Goal: Obtain resource: Obtain resource

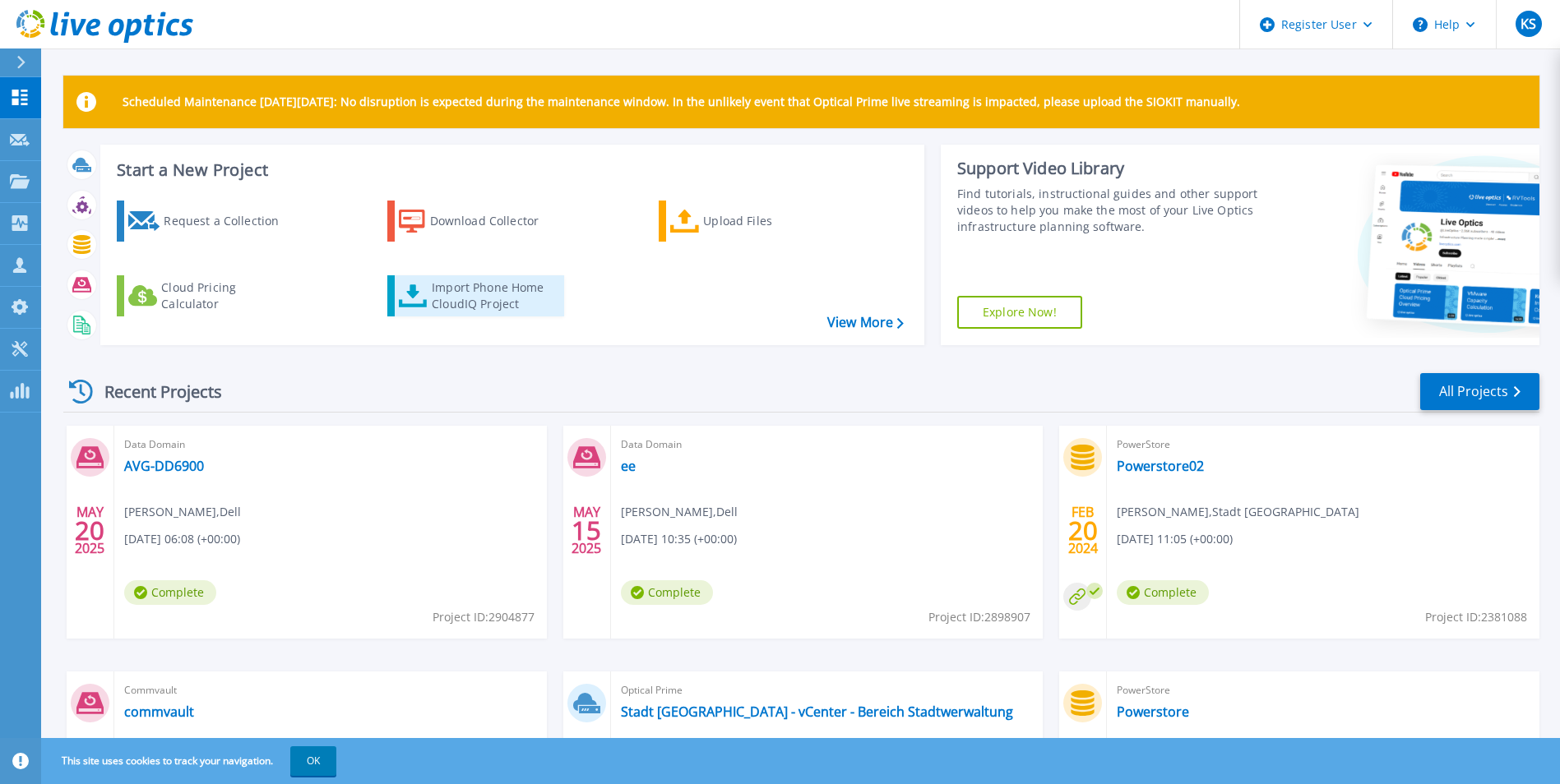
click at [453, 296] on div "Import Phone Home CloudIQ Project" at bounding box center [496, 296] width 129 height 33
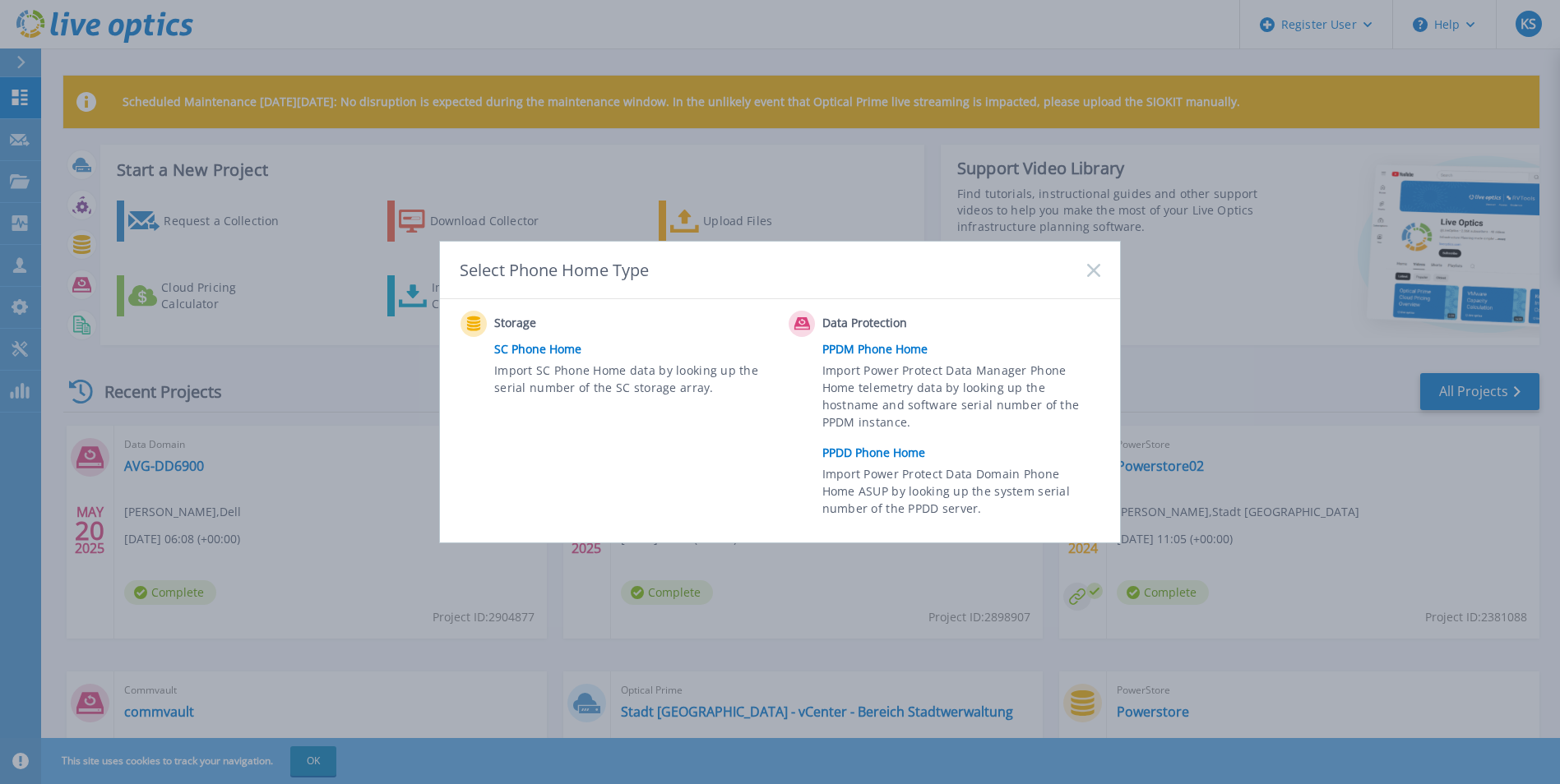
click at [862, 452] on link "PPDD Phone Home" at bounding box center [965, 452] width 286 height 25
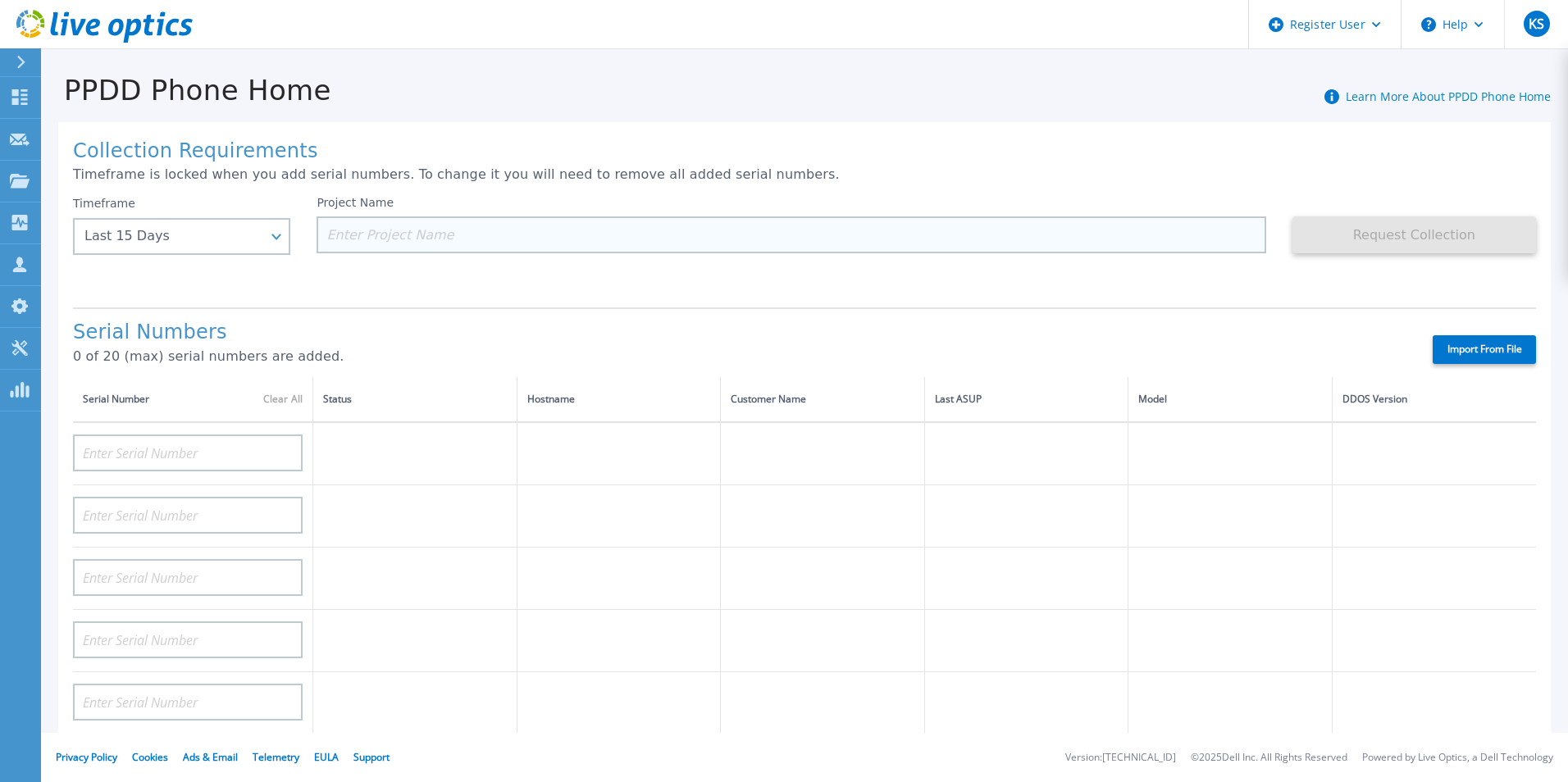
click at [654, 227] on input at bounding box center [791, 235] width 949 height 37
click at [659, 235] on input at bounding box center [791, 235] width 949 height 37
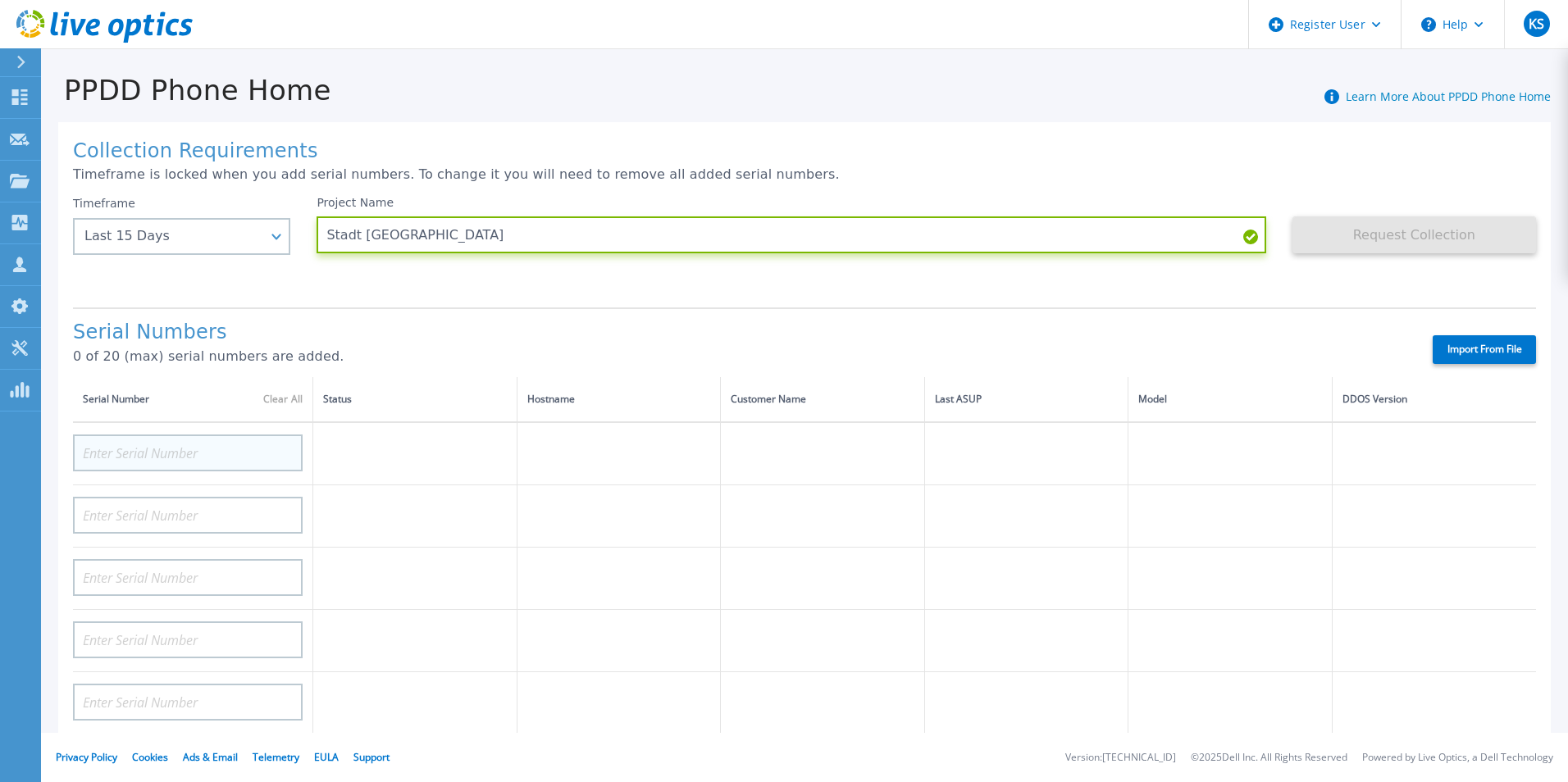
type input "Stadt Hagen"
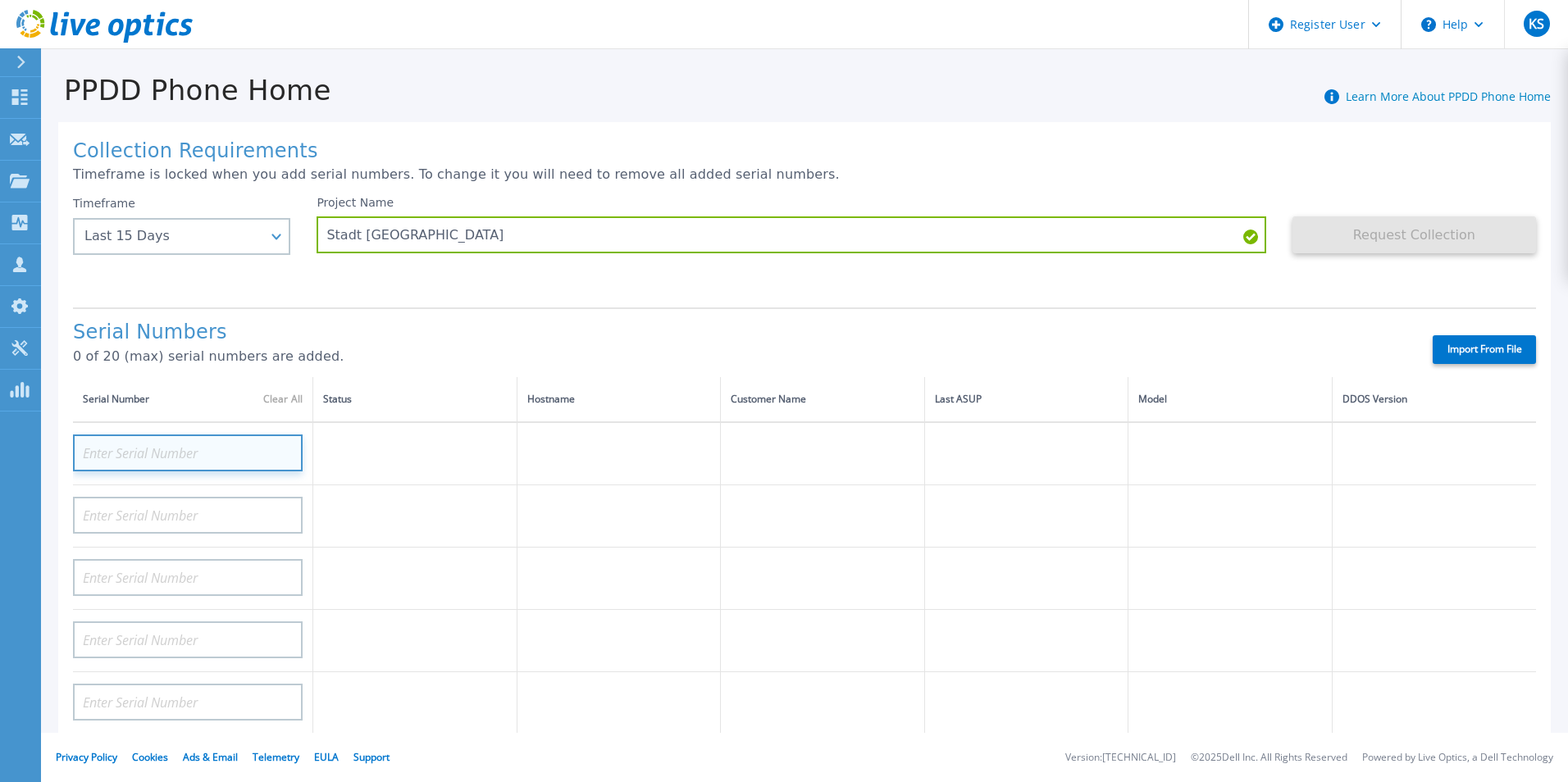
click at [235, 439] on input at bounding box center [188, 452] width 230 height 37
paste input "CRK00232000711"
type input "CRK00232000711"
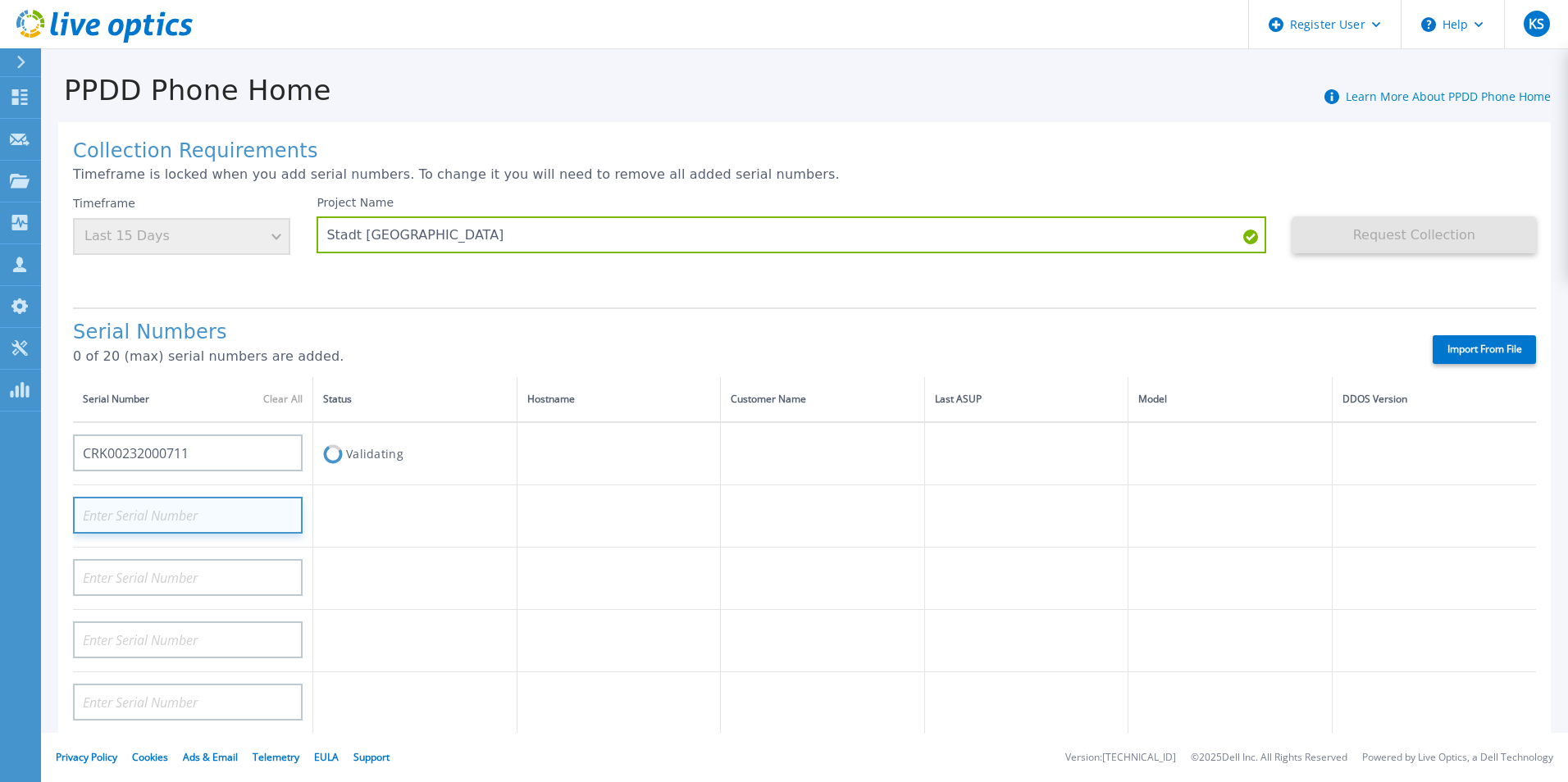
click at [228, 514] on input at bounding box center [188, 514] width 230 height 37
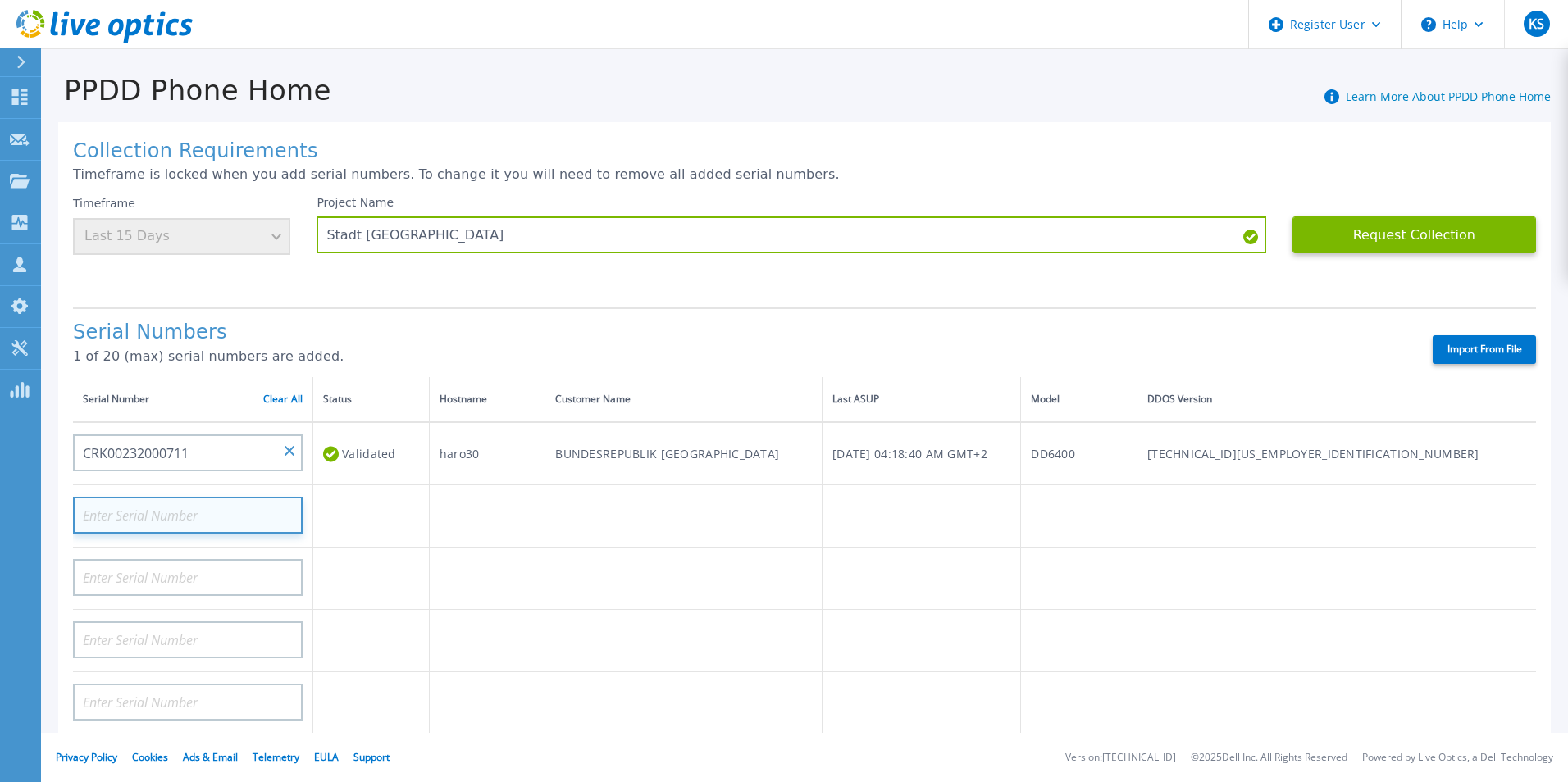
click at [217, 512] on input at bounding box center [188, 514] width 230 height 37
paste input "CRK00232000710"
type input "CRK00232000710"
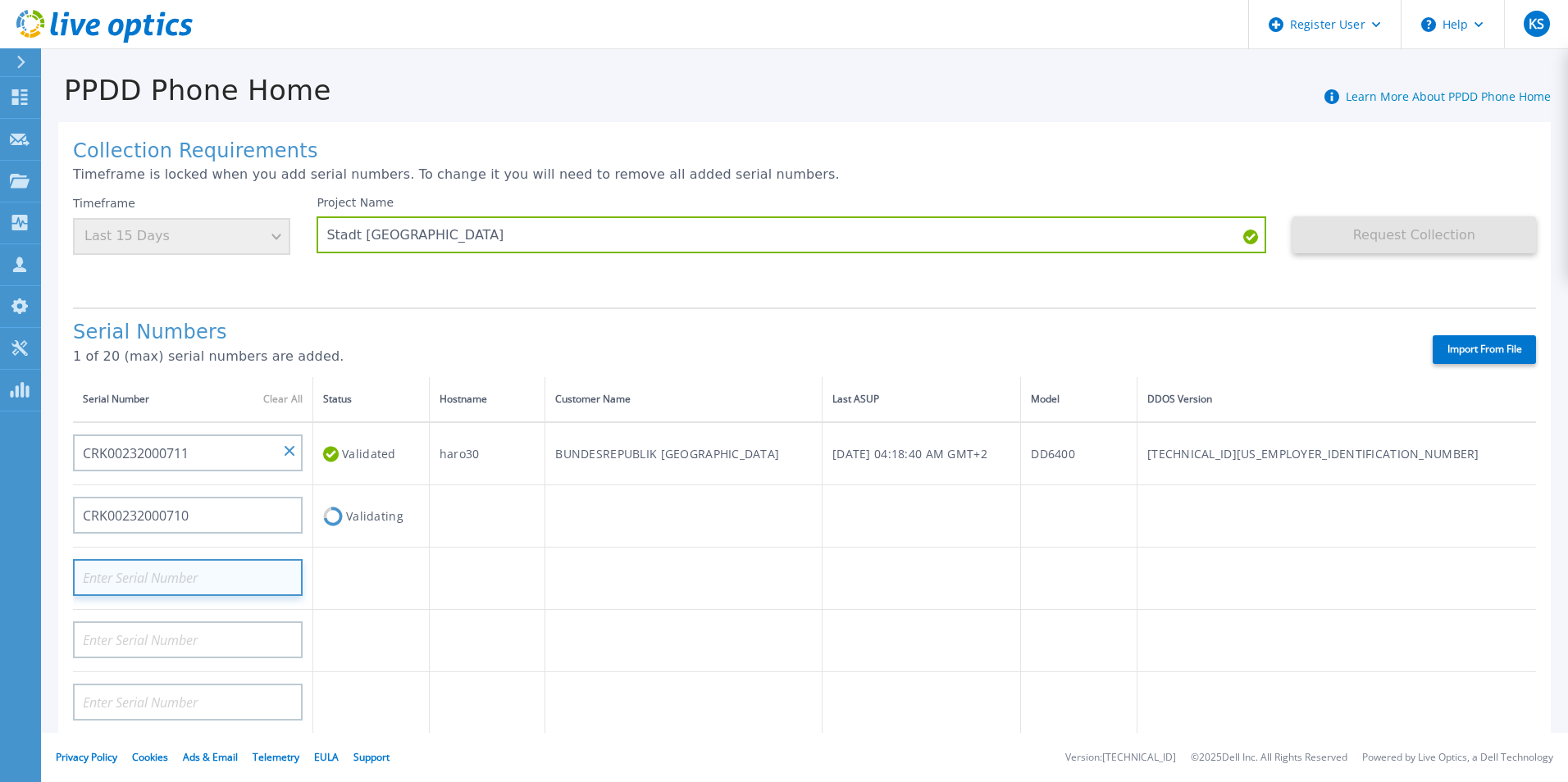
click at [231, 573] on input at bounding box center [188, 577] width 230 height 37
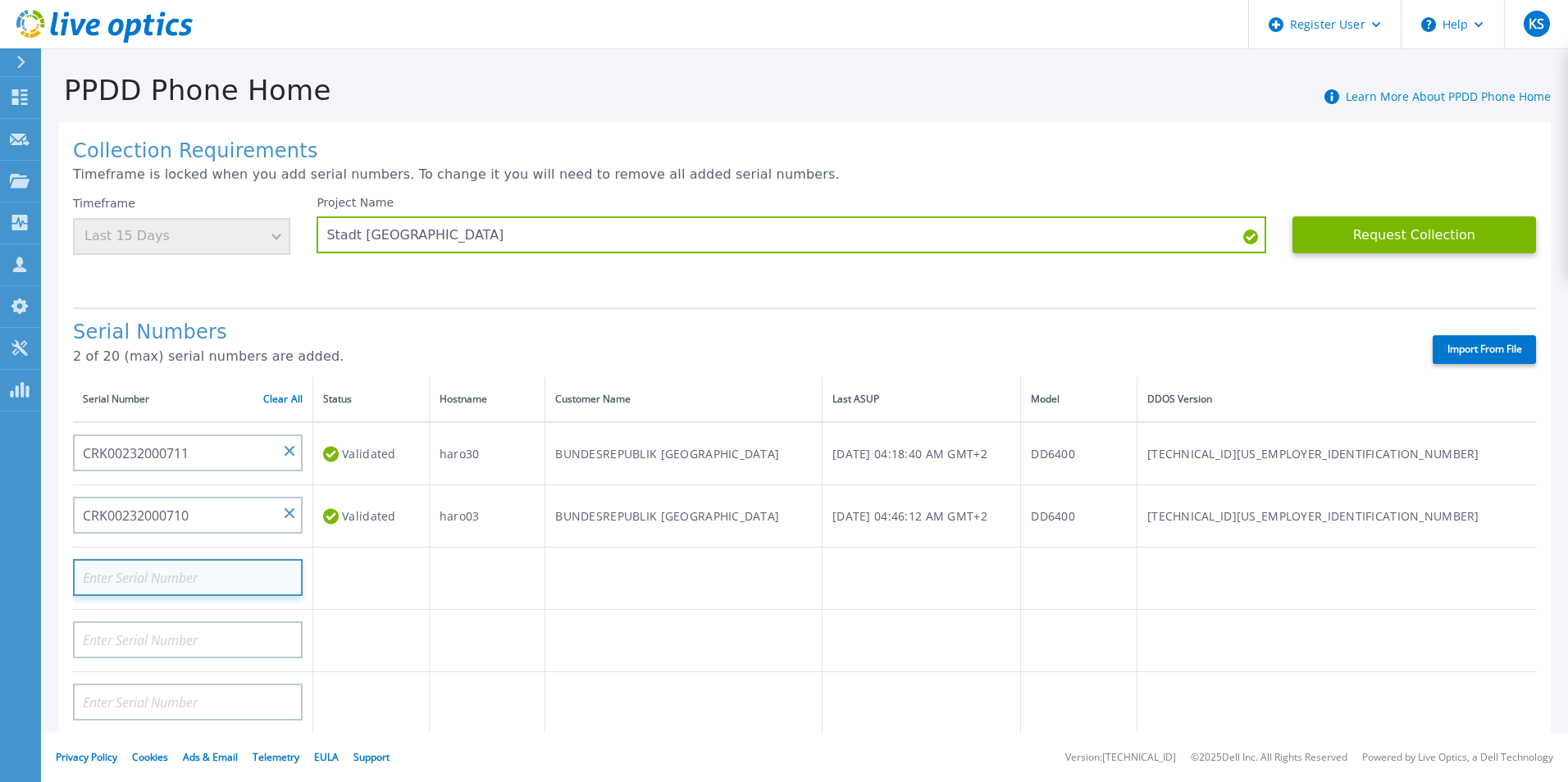
click at [275, 577] on input at bounding box center [188, 577] width 230 height 37
paste input "CRK00222600355"
type input "CRK00222600355"
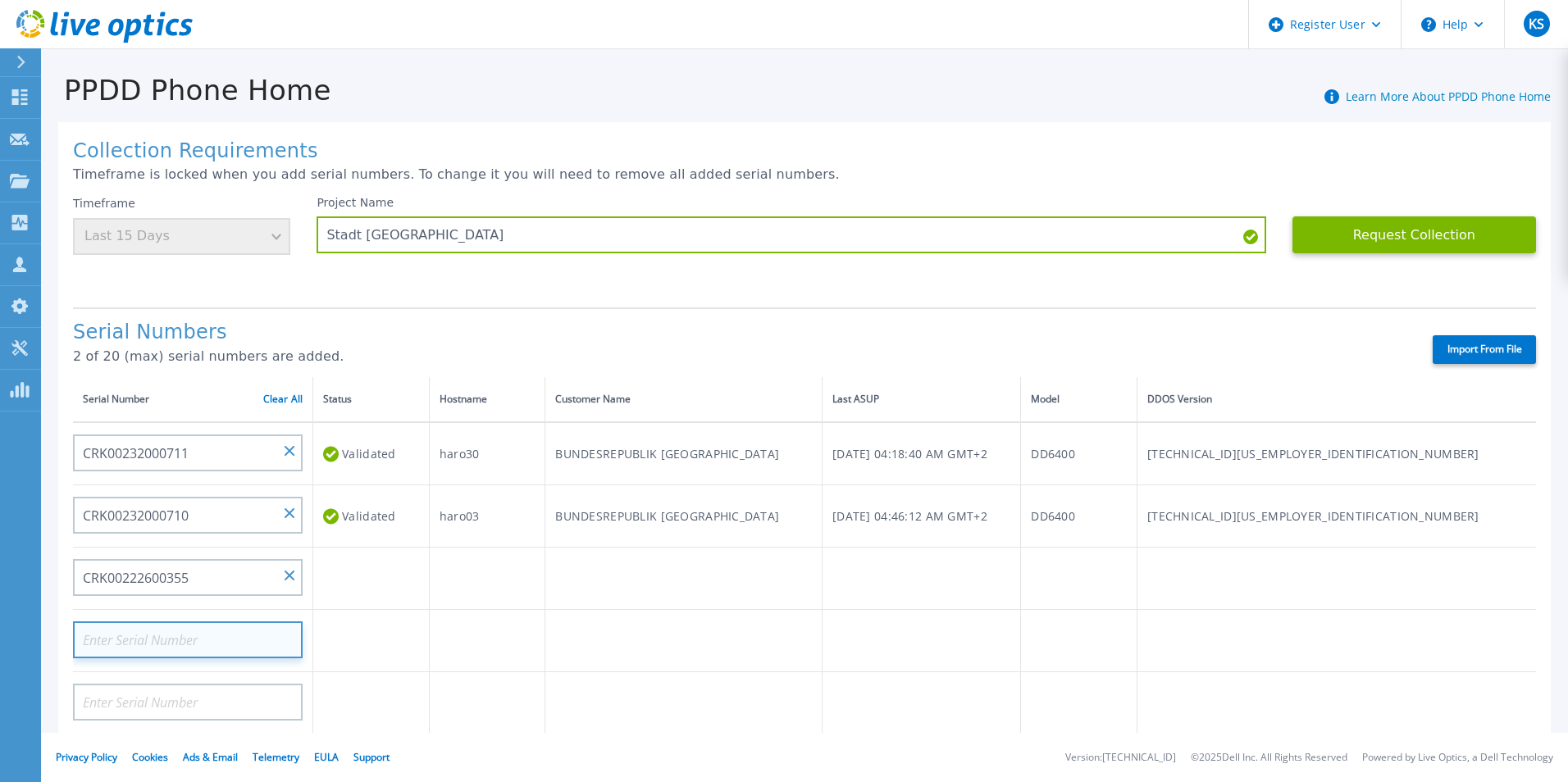
click at [256, 641] on input at bounding box center [188, 640] width 230 height 37
click at [218, 639] on input at bounding box center [188, 640] width 230 height 37
paste input "CRK00222600354"
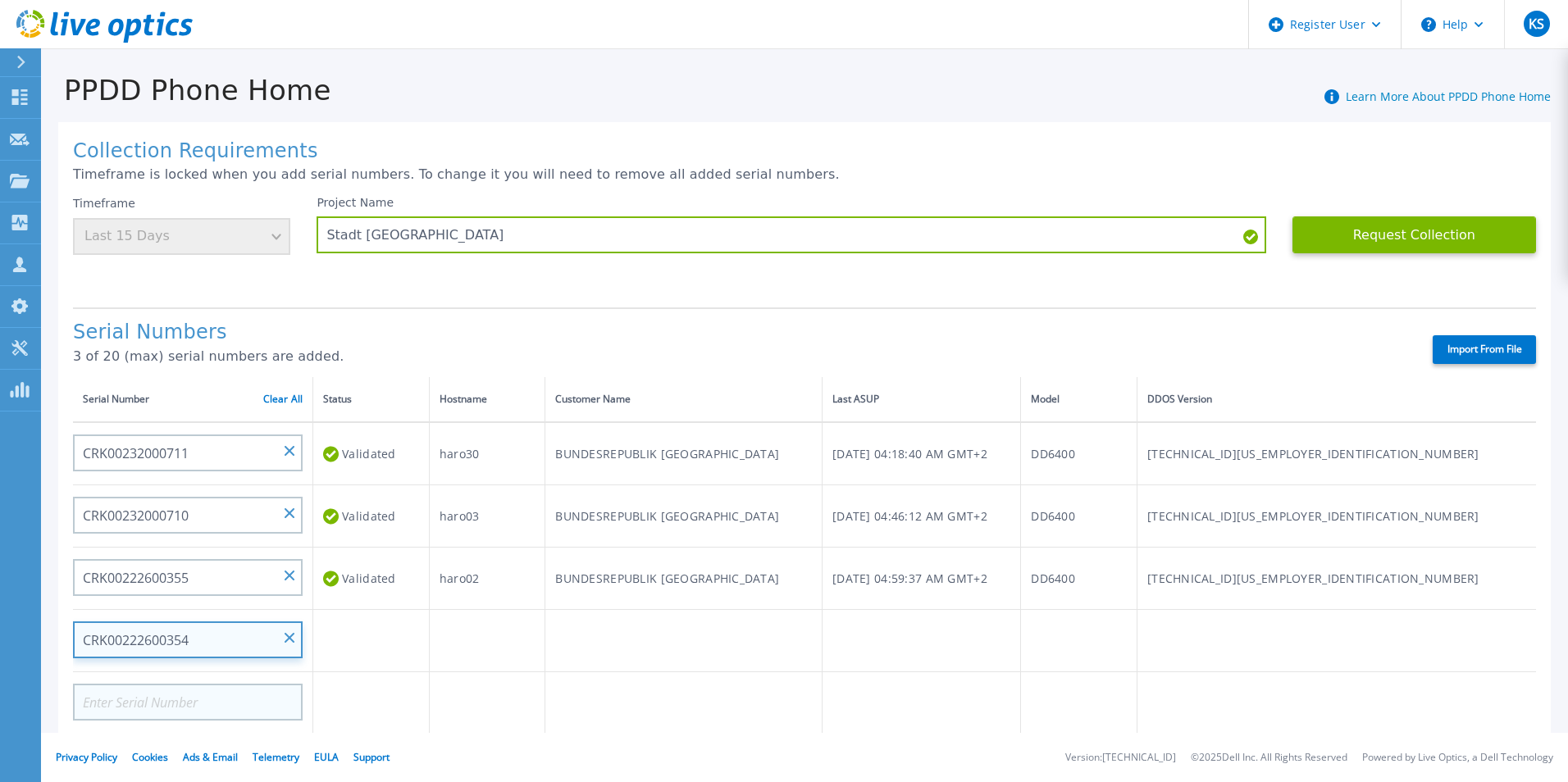
type input "CRK00222600354"
click at [284, 695] on input at bounding box center [188, 702] width 230 height 37
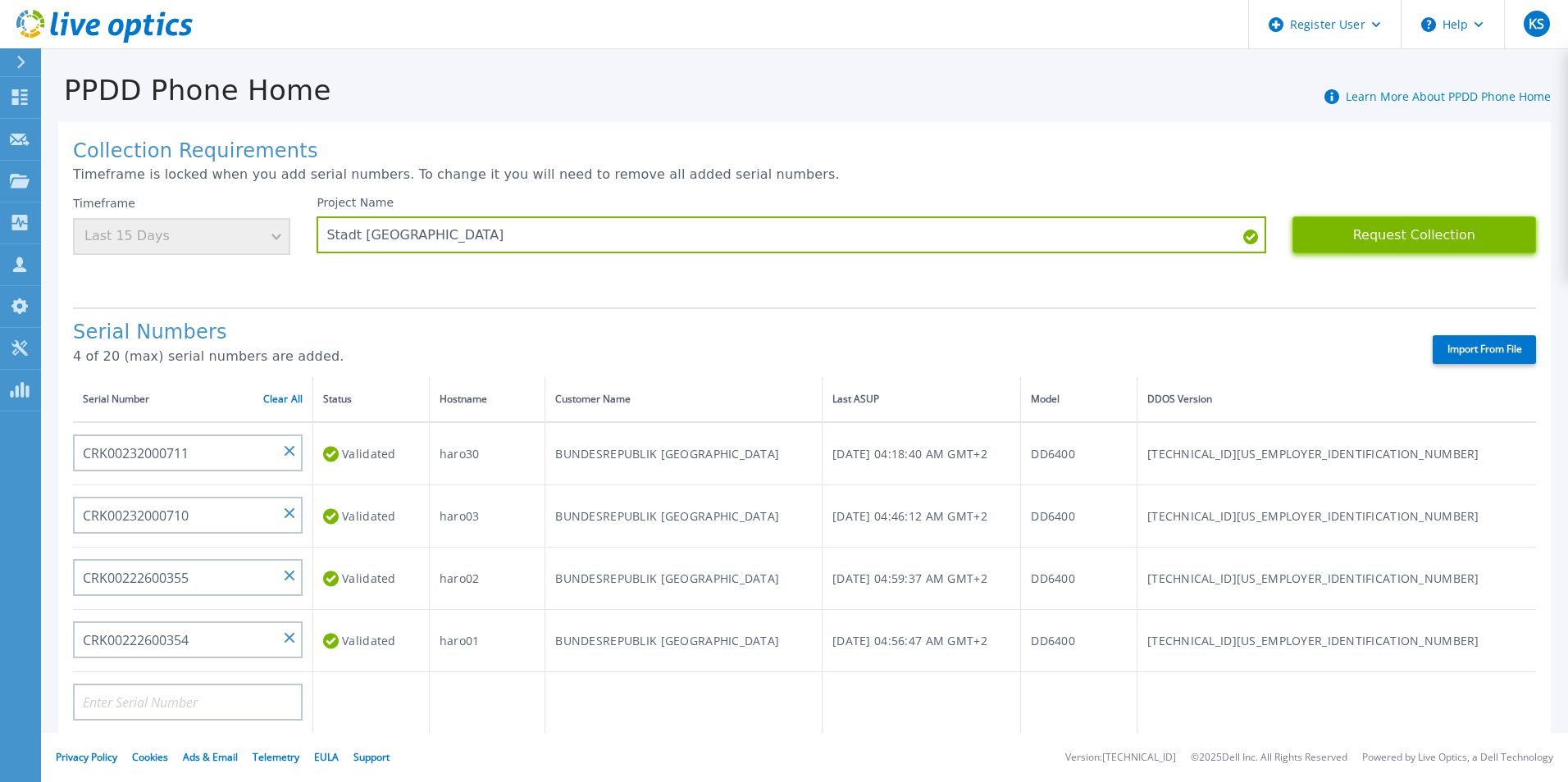
click at [1417, 237] on button "Request Collection" at bounding box center [1413, 235] width 243 height 37
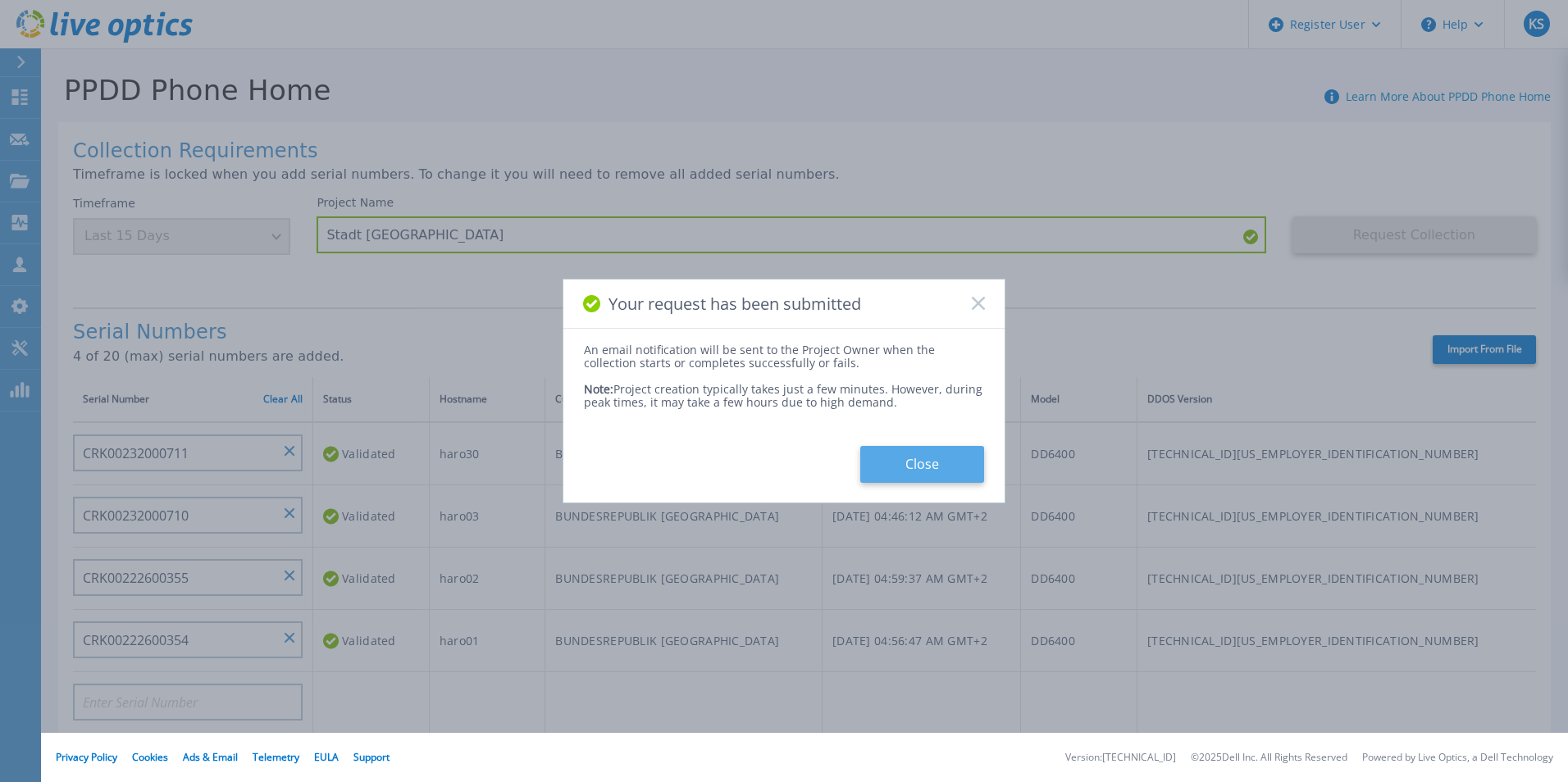
click at [963, 459] on button "Close" at bounding box center [922, 464] width 123 height 37
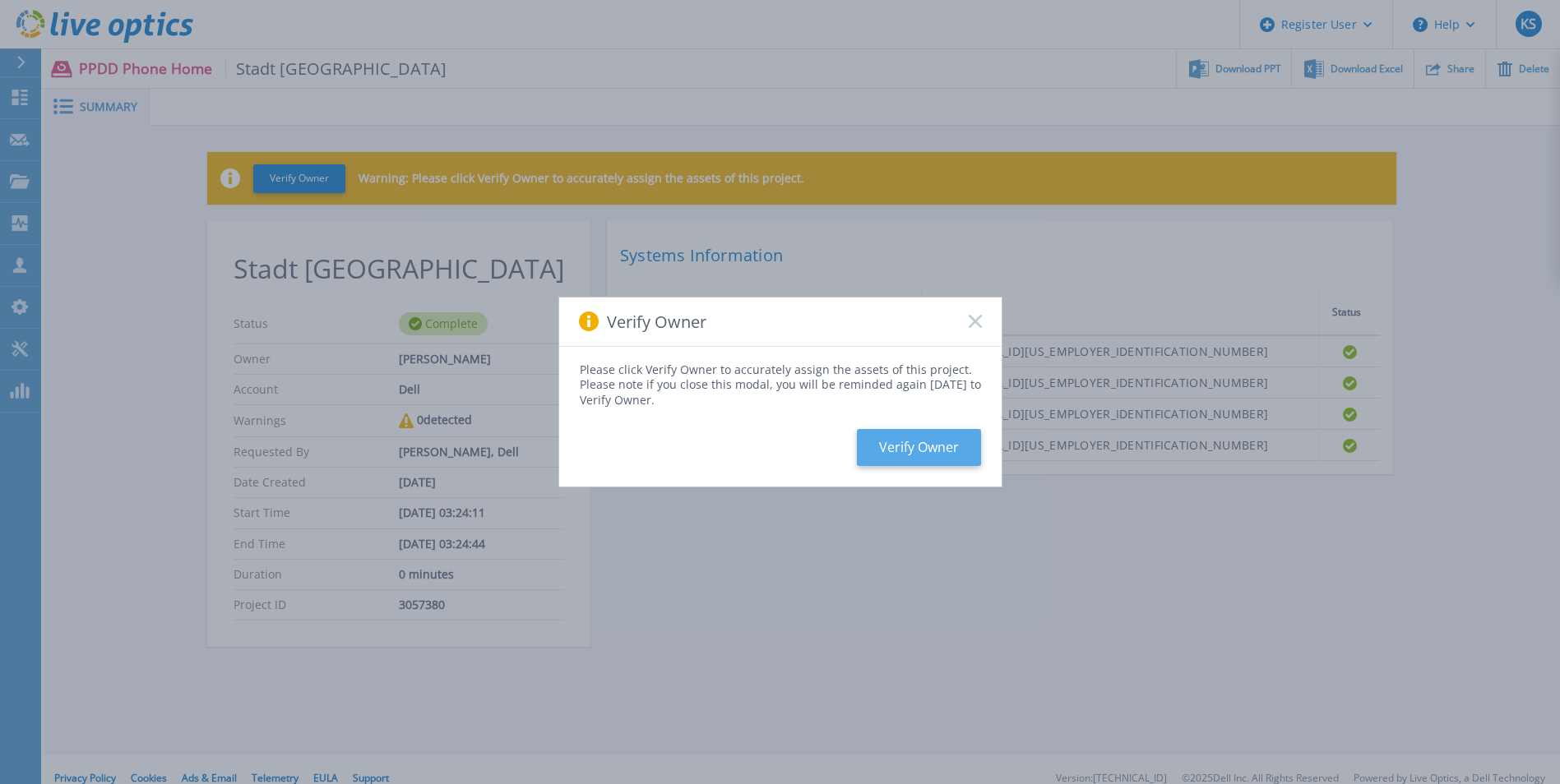
click at [900, 456] on button "Verify Owner" at bounding box center [918, 447] width 124 height 37
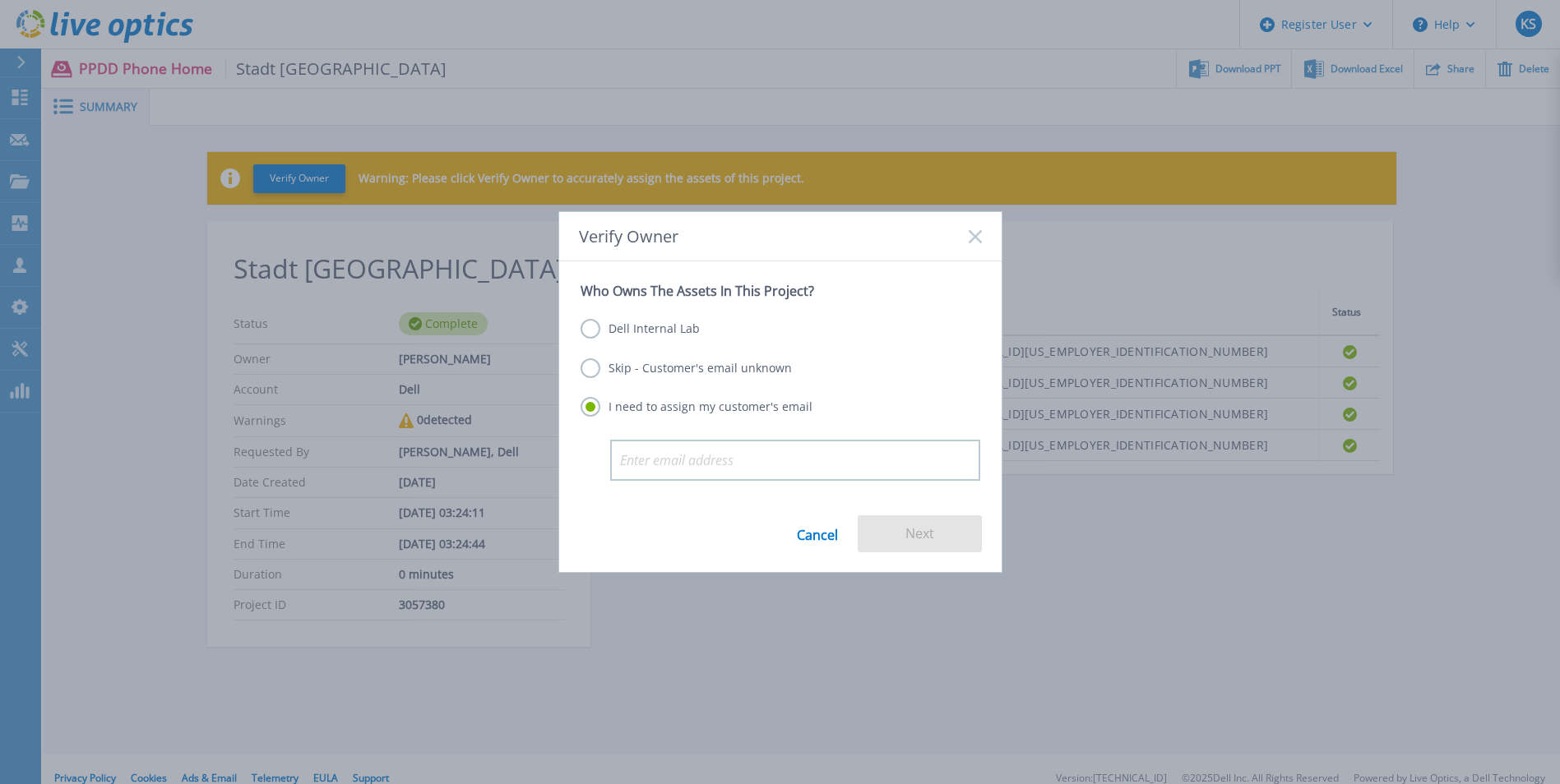
click at [593, 372] on label "Skip - Customer's email unknown" at bounding box center [686, 367] width 212 height 20
click at [0, 0] on input "Skip - Customer's email unknown" at bounding box center [0, 0] width 0 height 0
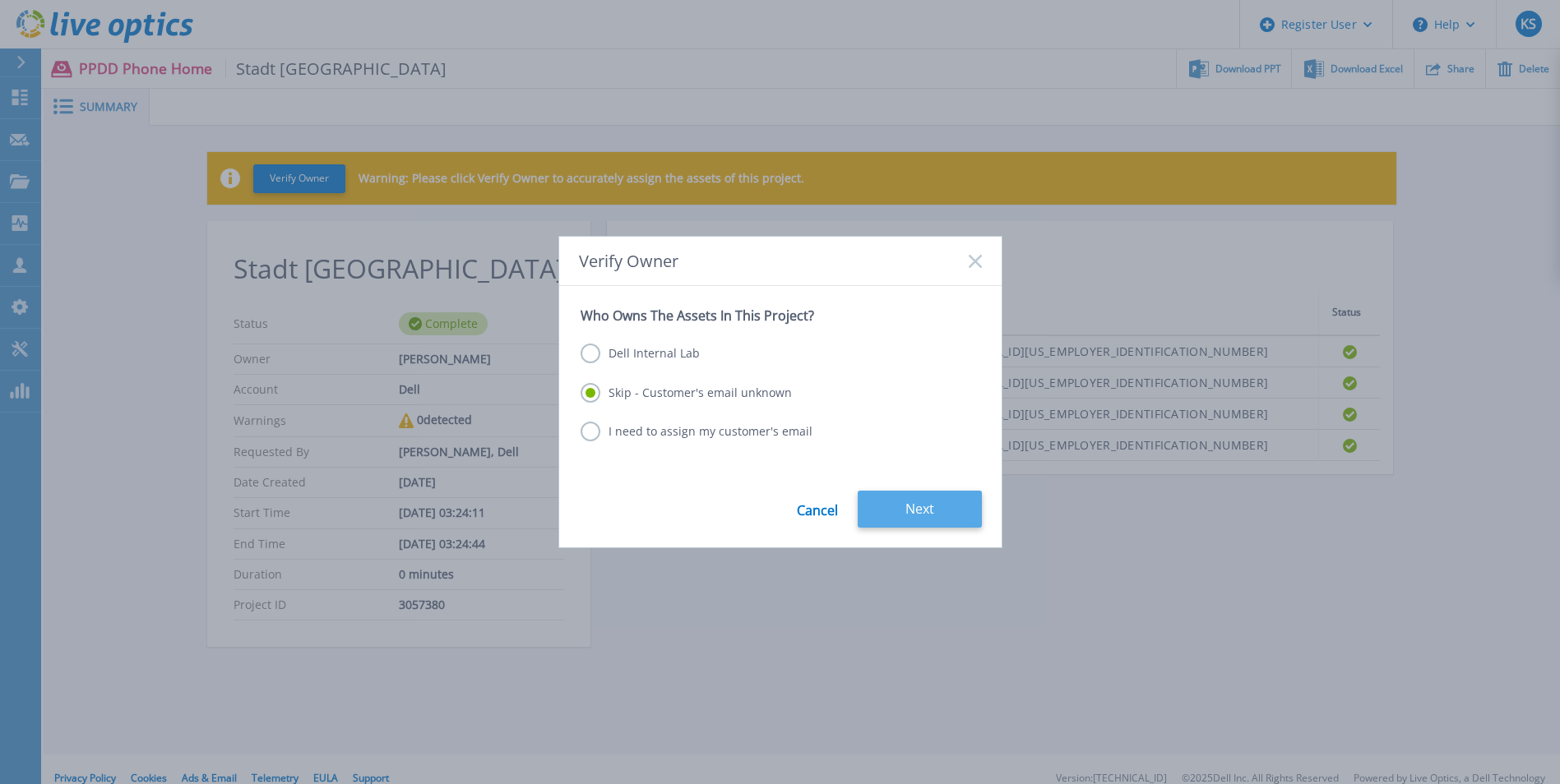
click at [875, 507] on button "Next" at bounding box center [919, 508] width 124 height 37
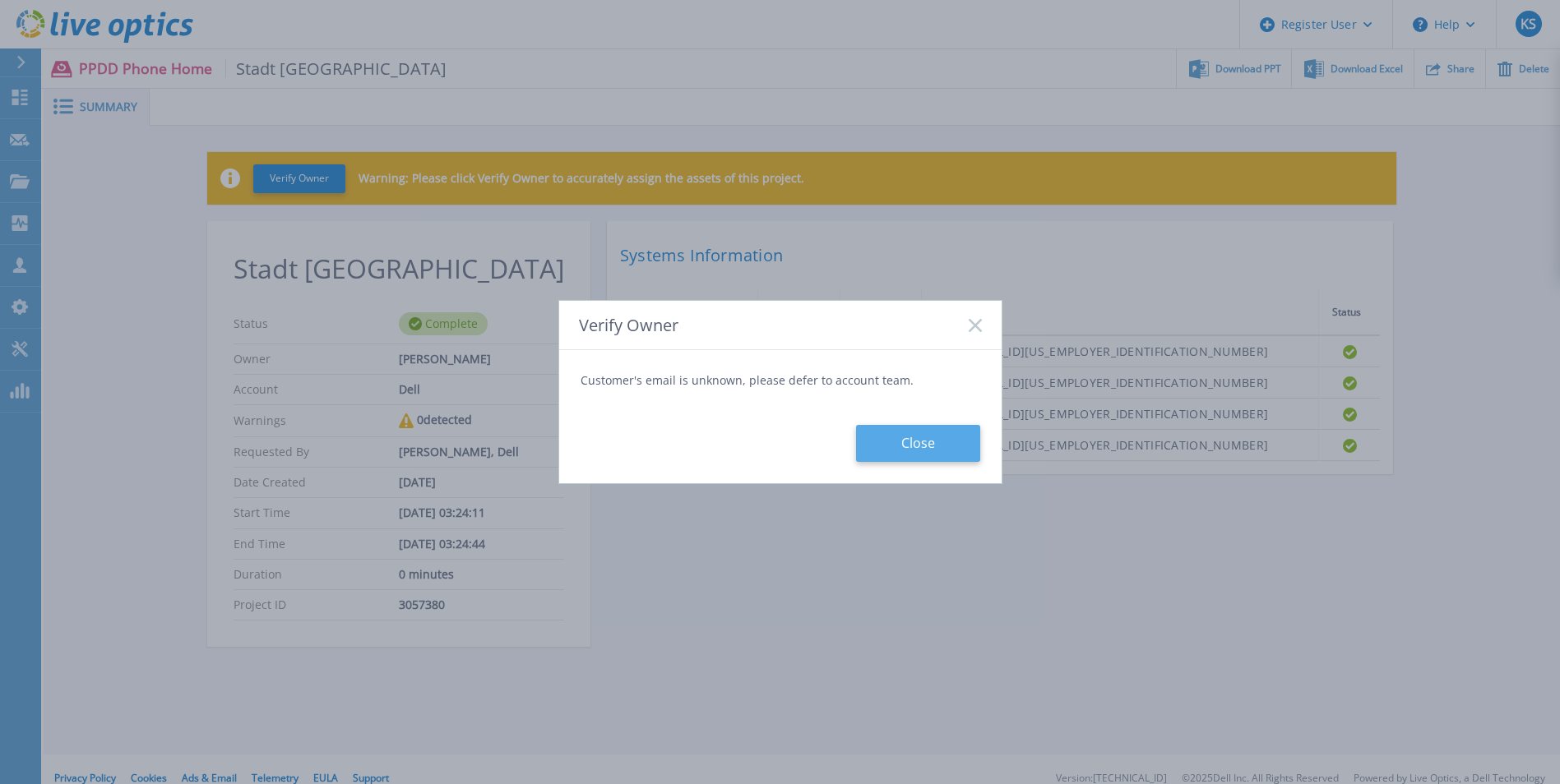
click at [934, 445] on button "Close" at bounding box center [917, 443] width 124 height 37
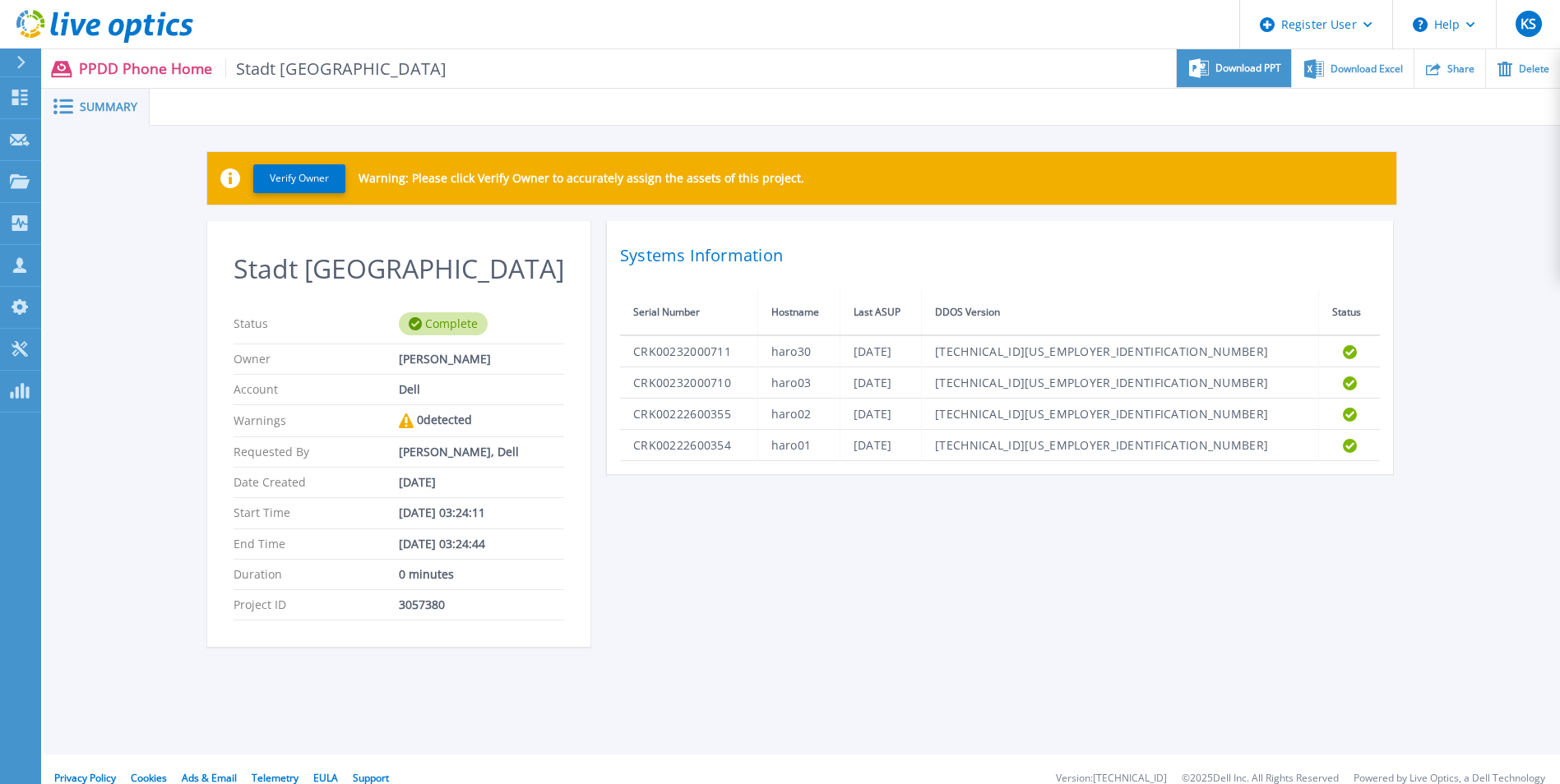
click at [1249, 67] on span "Download PPT" at bounding box center [1248, 68] width 66 height 9
